Goal: Information Seeking & Learning: Learn about a topic

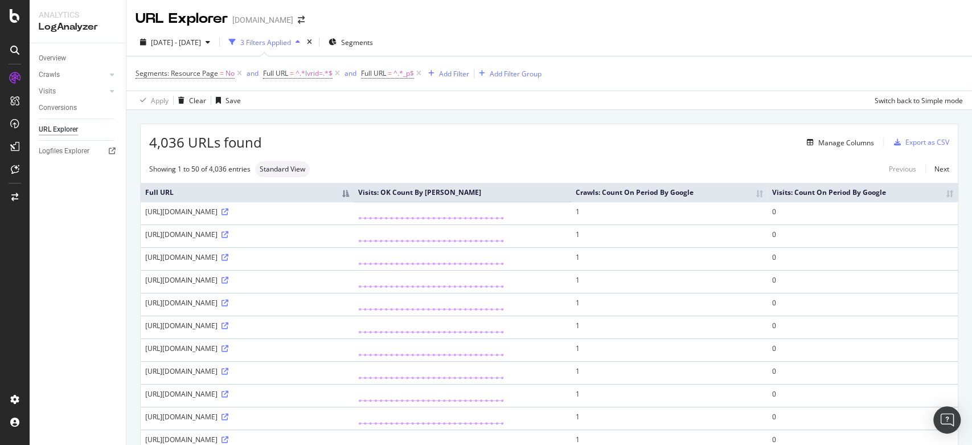
click at [65, 272] on div "Overview Crawls Daily Distribution Segments Distribution HTTP Codes Resources V…" at bounding box center [78, 243] width 96 height 401
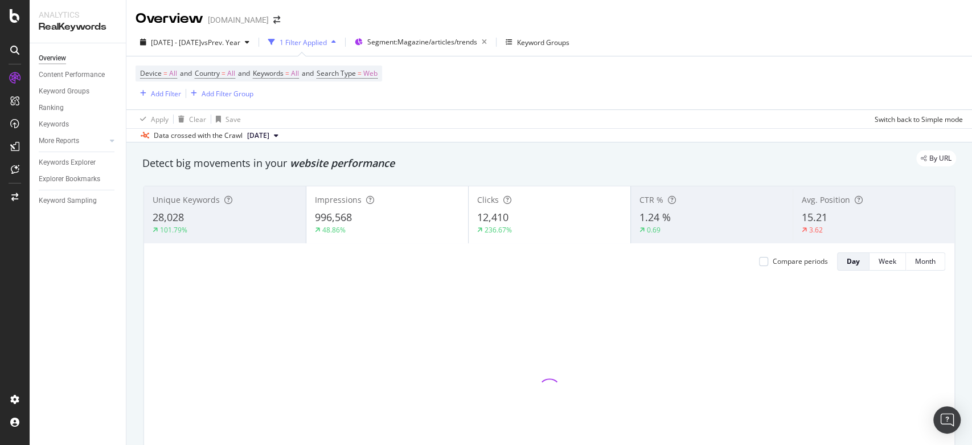
click at [397, 81] on div "Device = All and Country = All and Keywords = All and Search Type = Web Add Fil…" at bounding box center [549, 82] width 827 height 53
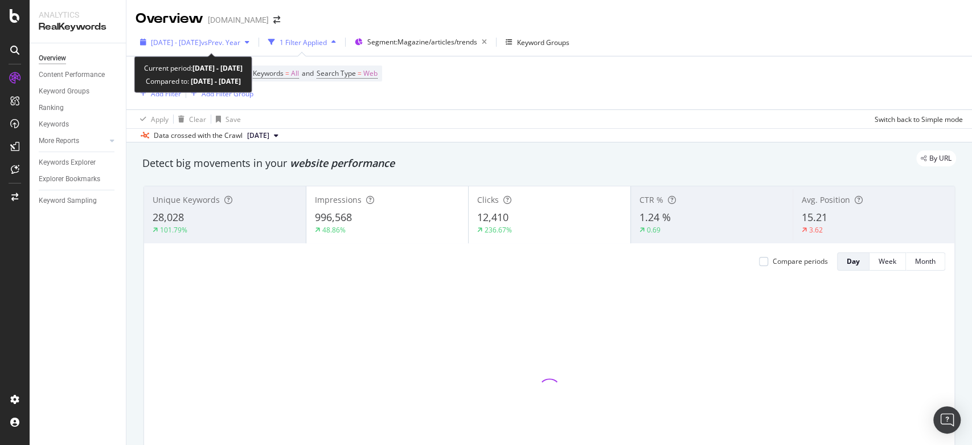
click at [240, 42] on span "vs Prev. Year" at bounding box center [220, 43] width 39 height 10
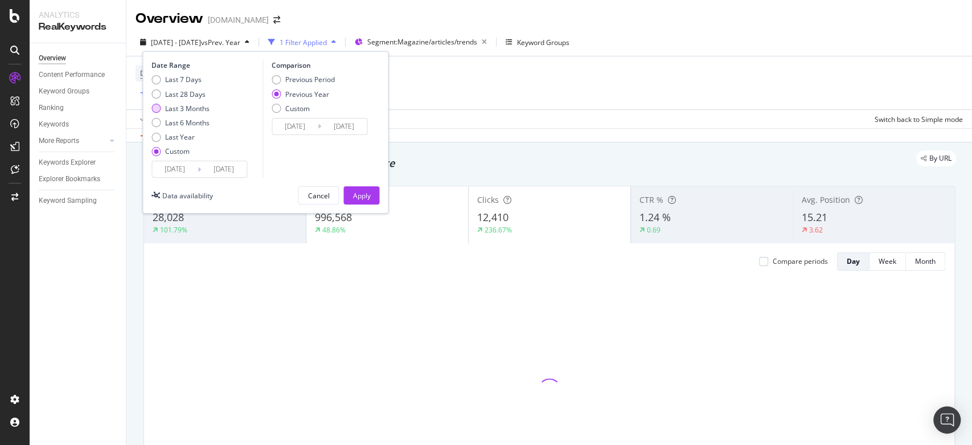
click at [186, 105] on div "Last 3 Months" at bounding box center [187, 109] width 44 height 10
type input "2025/06/25"
type input "2025/09/24"
type input "2024/06/26"
type input "2024/09/25"
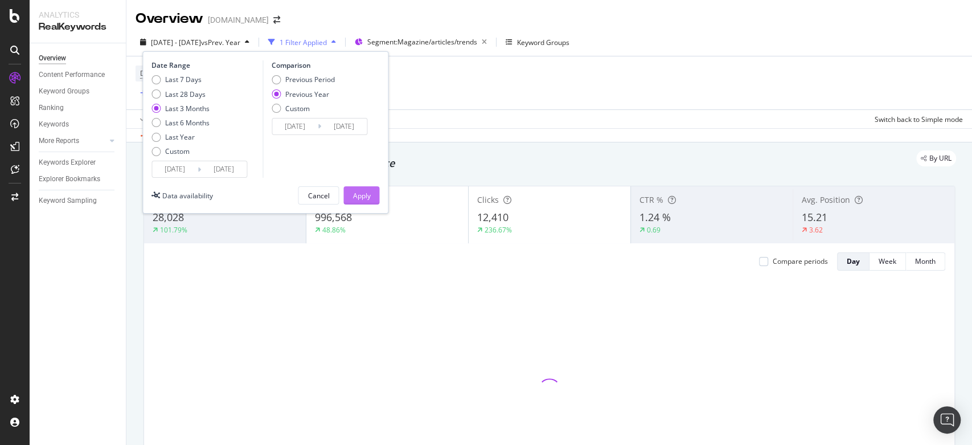
click at [359, 192] on div "Apply" at bounding box center [361, 196] width 18 height 10
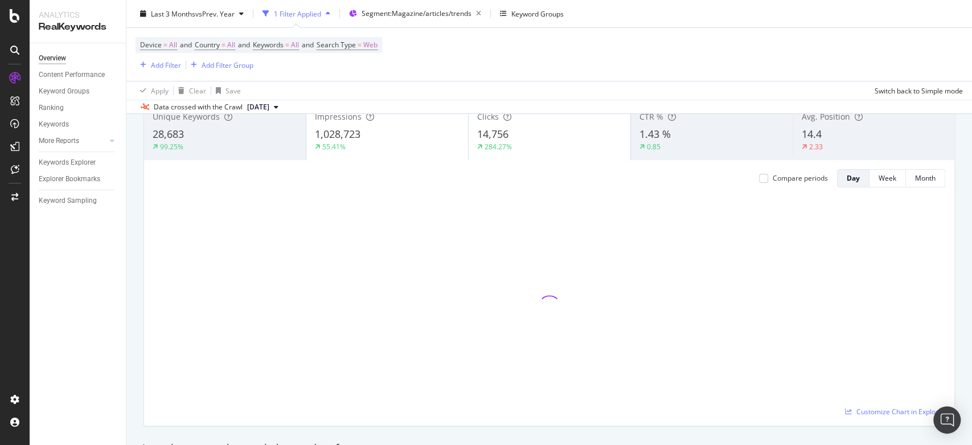
scroll to position [86, 0]
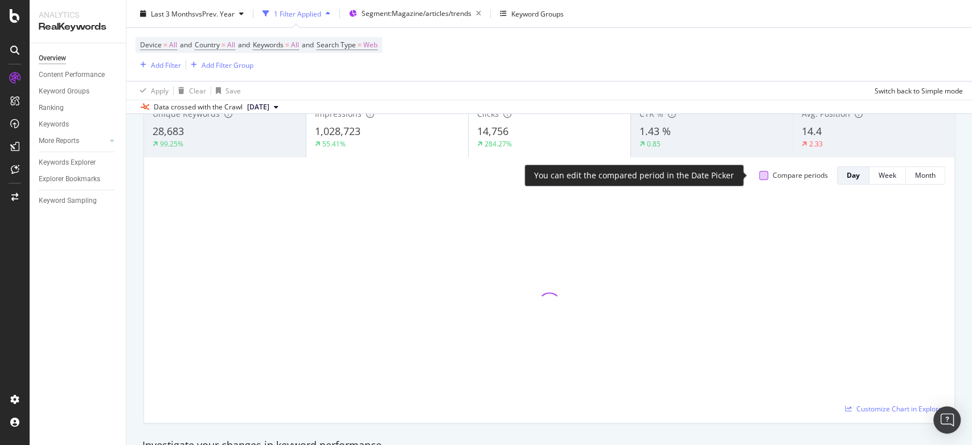
click at [759, 173] on div at bounding box center [763, 175] width 9 height 9
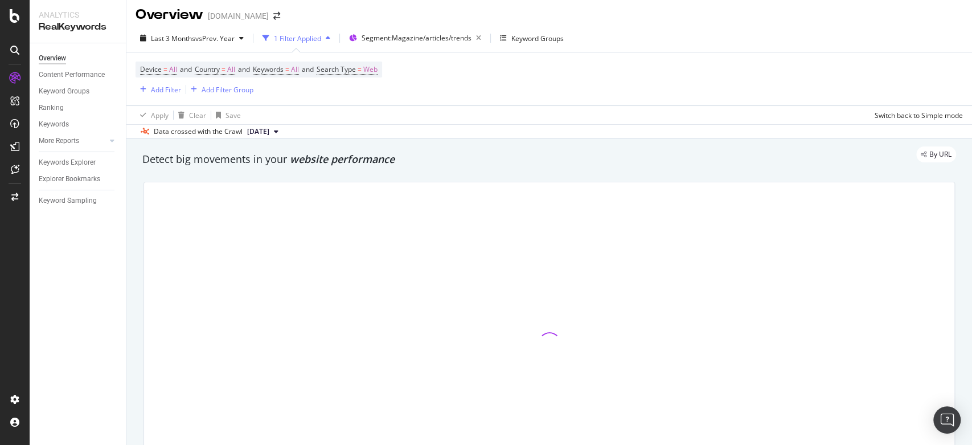
scroll to position [5, 0]
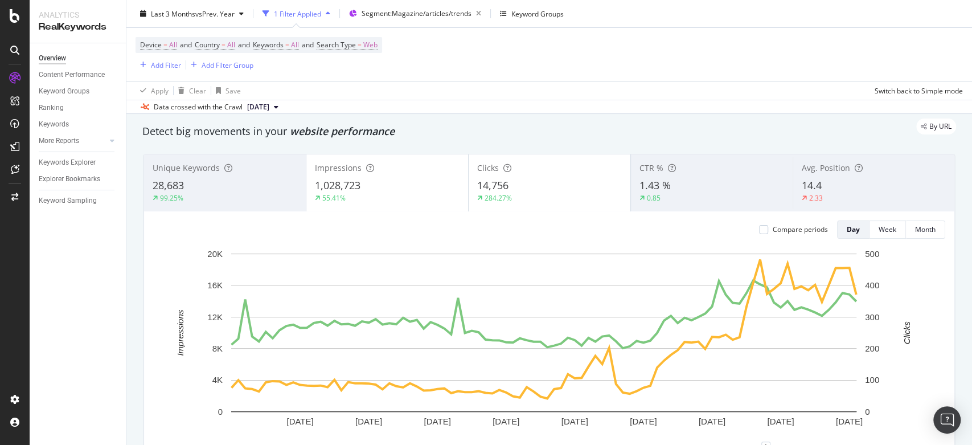
scroll to position [35, 0]
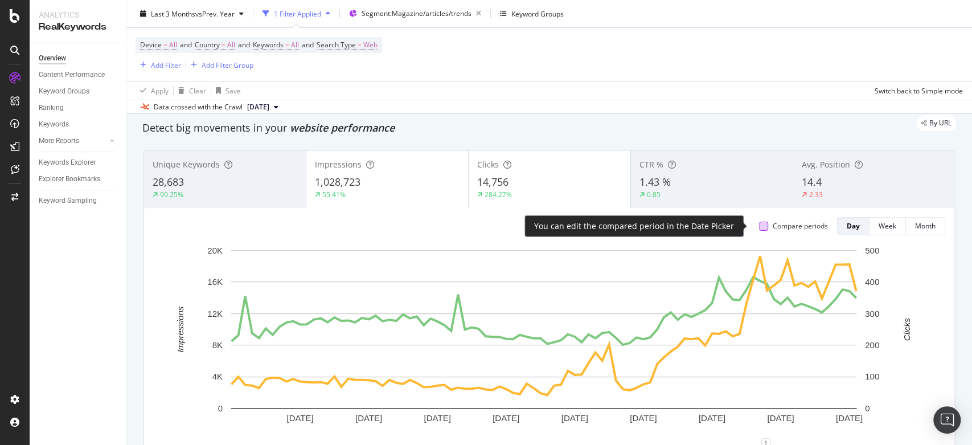
click at [759, 225] on div at bounding box center [763, 226] width 9 height 9
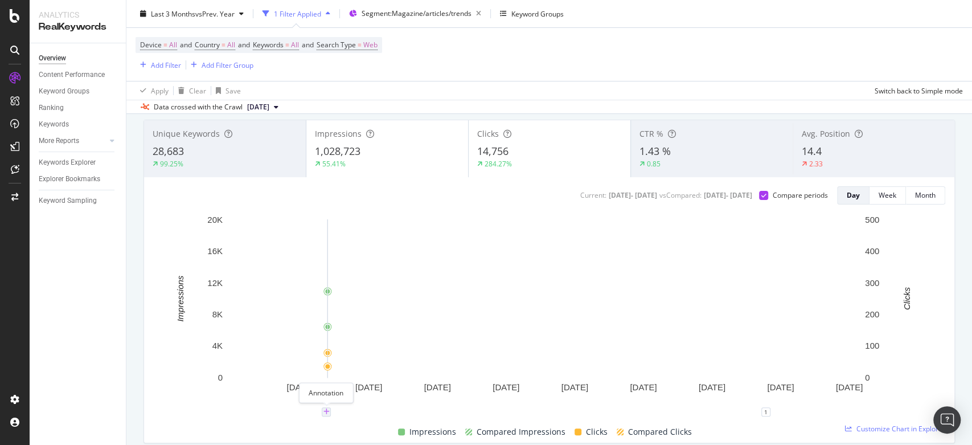
scroll to position [65, 0]
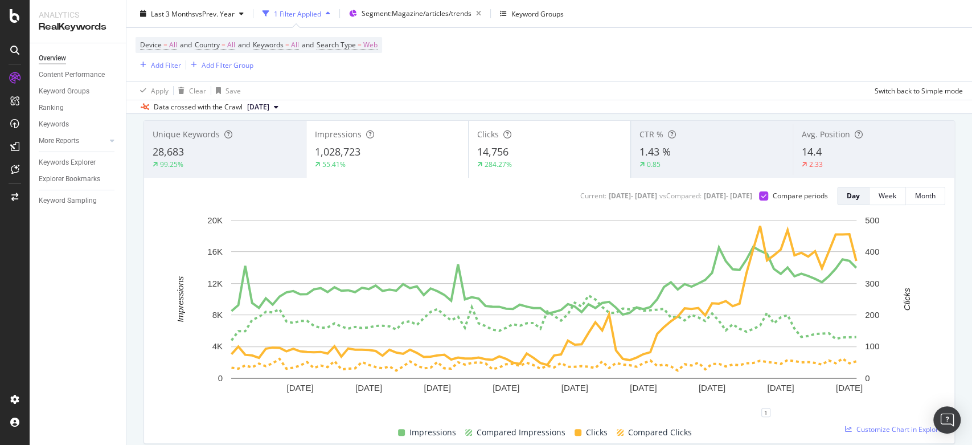
click at [765, 43] on div "Device = All and Country = All and Keywords = All and Search Type = Web Add Fil…" at bounding box center [549, 54] width 827 height 53
click at [825, 38] on div "Device = All and Country = All and Keywords = All and Search Type = Web Add Fil…" at bounding box center [549, 54] width 827 height 53
